Goal: Task Accomplishment & Management: Use online tool/utility

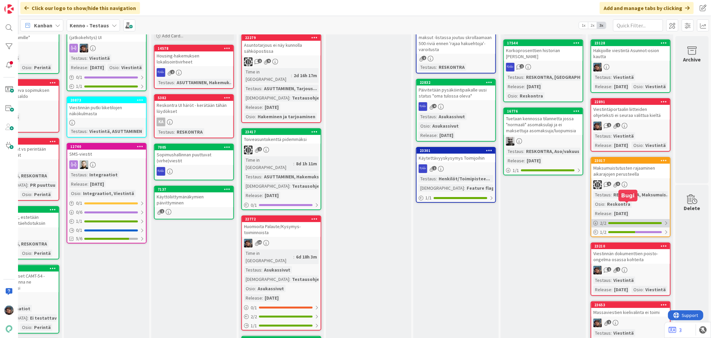
scroll to position [0, 399]
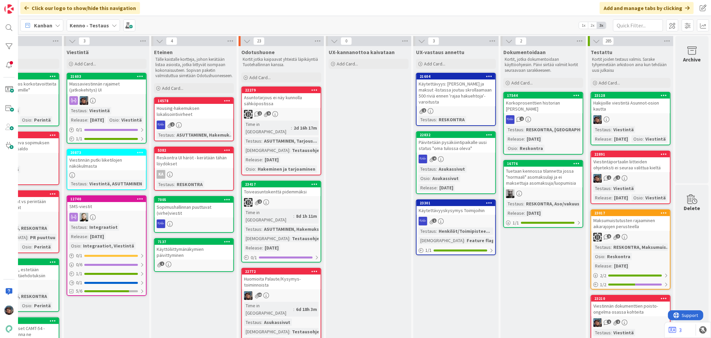
click at [644, 132] on div "Testaus : Viestintä Release : [DATE] Osio : [GEOGRAPHIC_DATA]" at bounding box center [631, 134] width 75 height 17
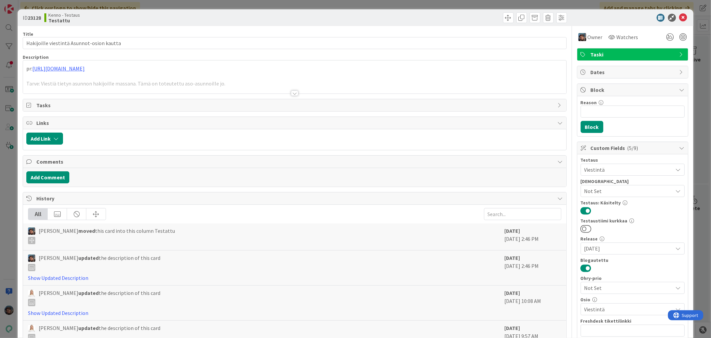
click at [291, 93] on div at bounding box center [294, 92] width 7 height 5
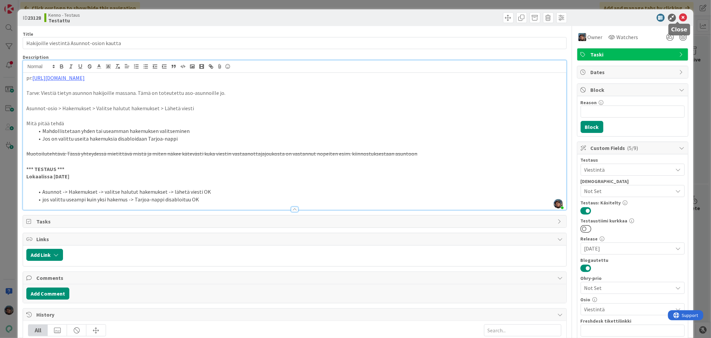
click at [680, 17] on icon at bounding box center [684, 18] width 8 height 8
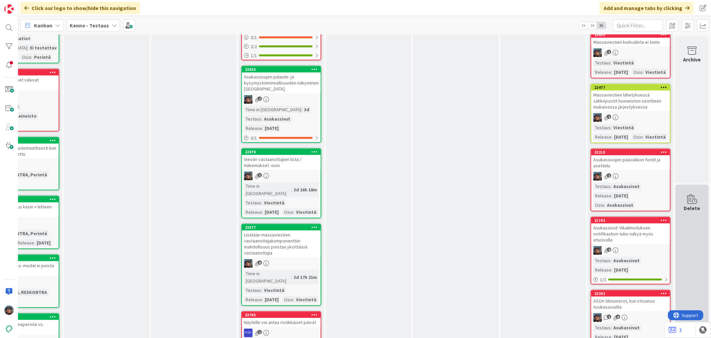
scroll to position [445, 399]
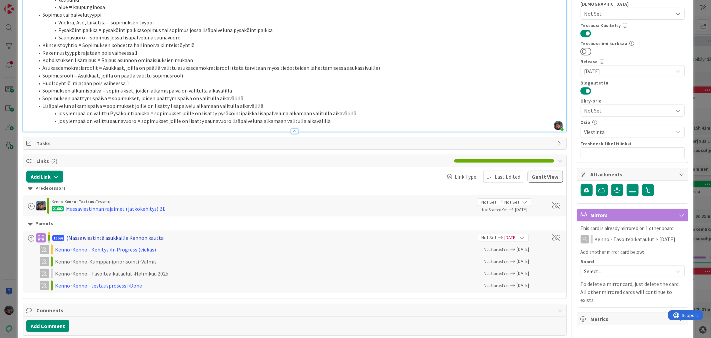
scroll to position [259, 0]
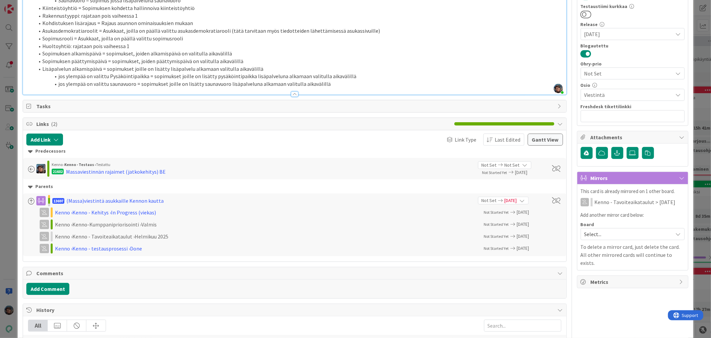
click at [329, 88] on li "jos ylempää on valittu saunavuoro = sopimukset joille on lisätty saunavuoro lis…" at bounding box center [298, 84] width 529 height 8
